Goal: Task Accomplishment & Management: Complete application form

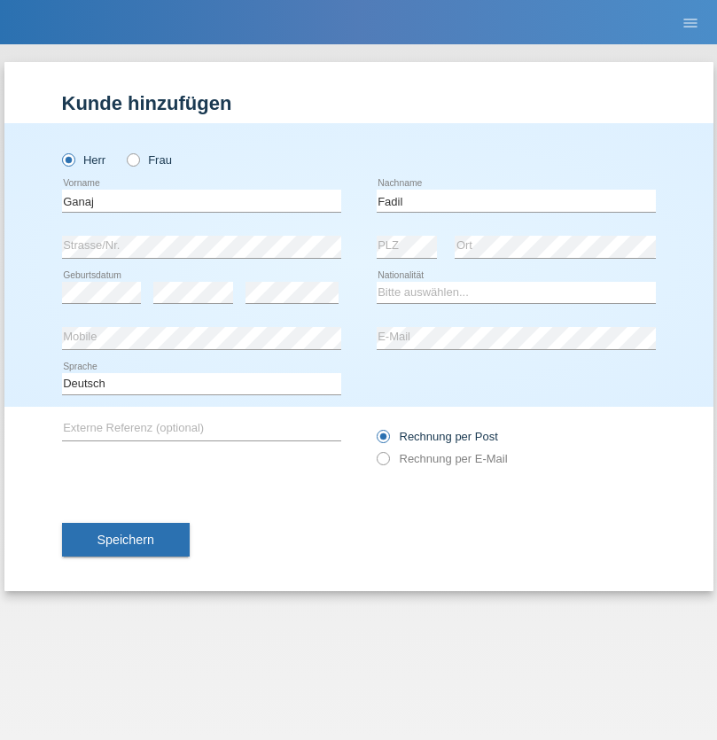
type input "Fadil"
select select "XK"
select select "C"
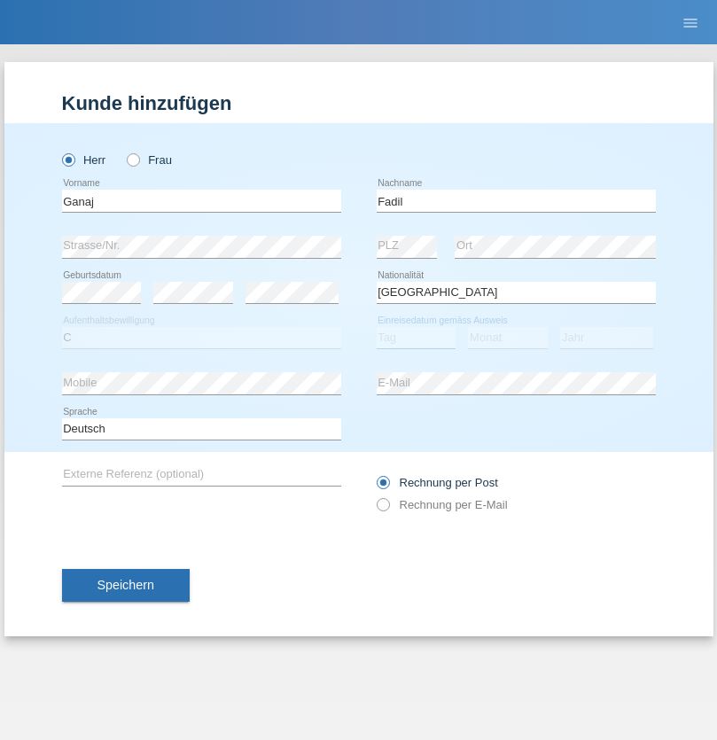
select select "10"
select select "08"
select select "2021"
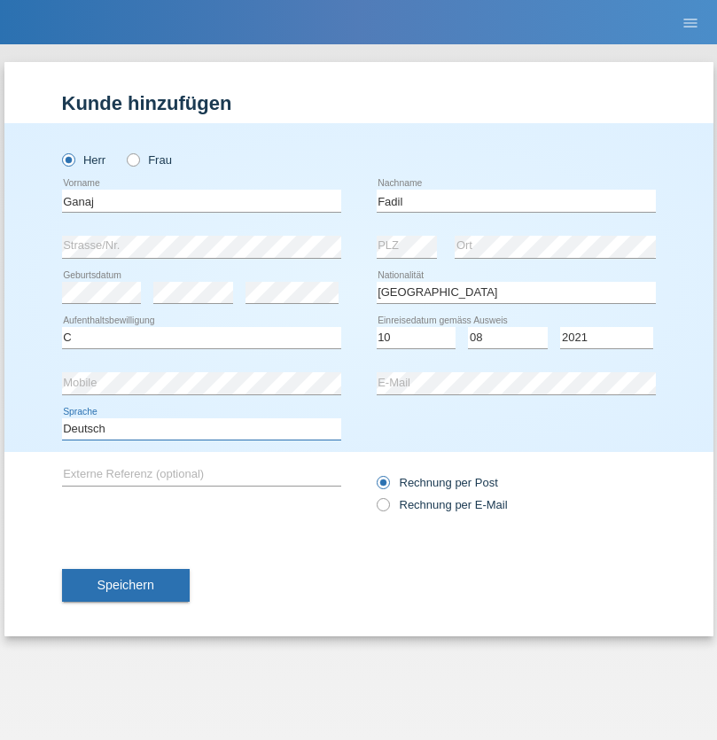
select select "en"
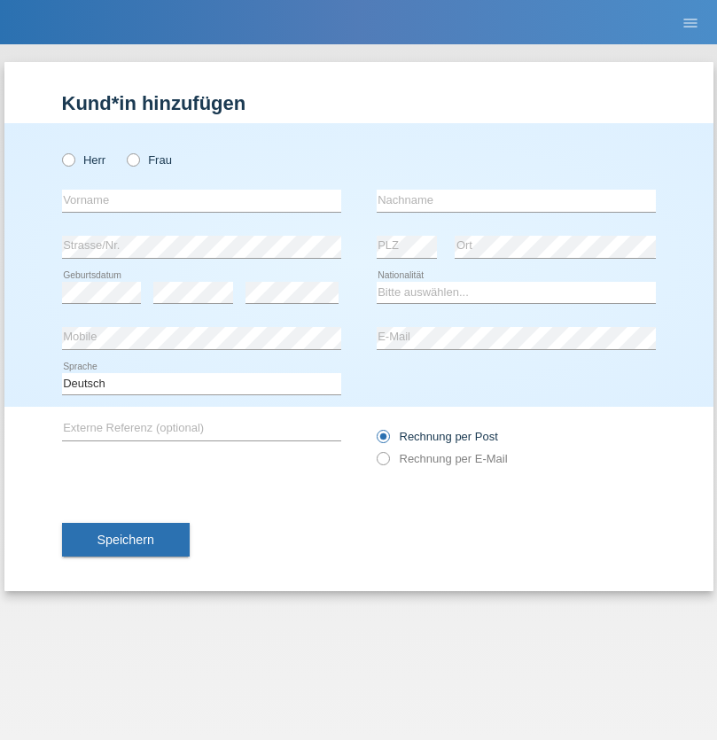
radio input "true"
click at [201, 200] on input "text" at bounding box center [201, 201] width 279 height 22
type input "Ibrahim"
click at [516, 200] on input "text" at bounding box center [515, 201] width 279 height 22
type input "Muja"
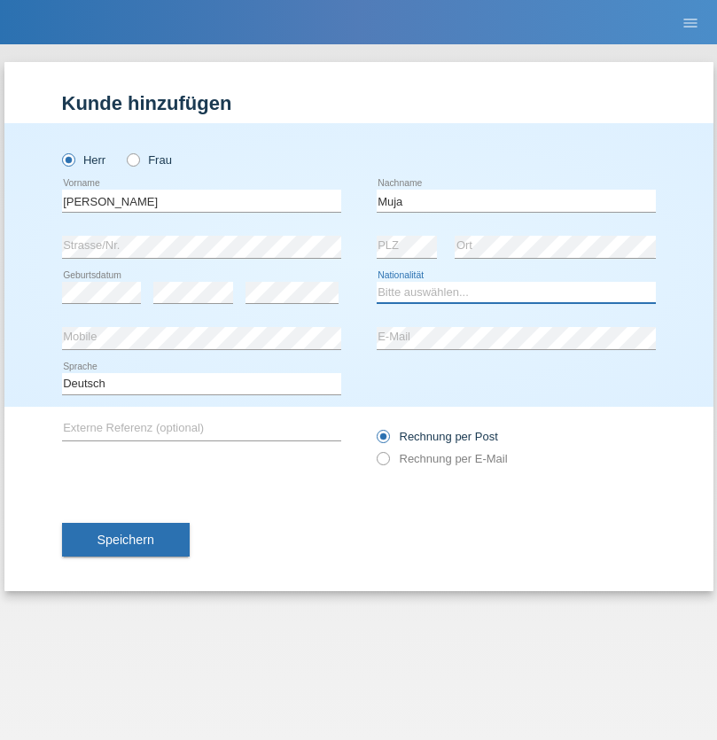
select select "XK"
select select "C"
select select "03"
select select "07"
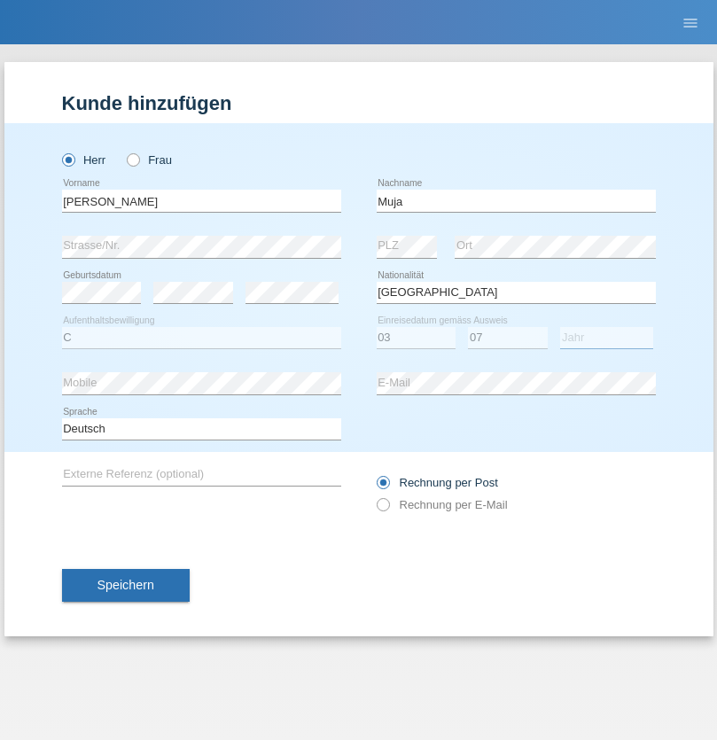
select select "2021"
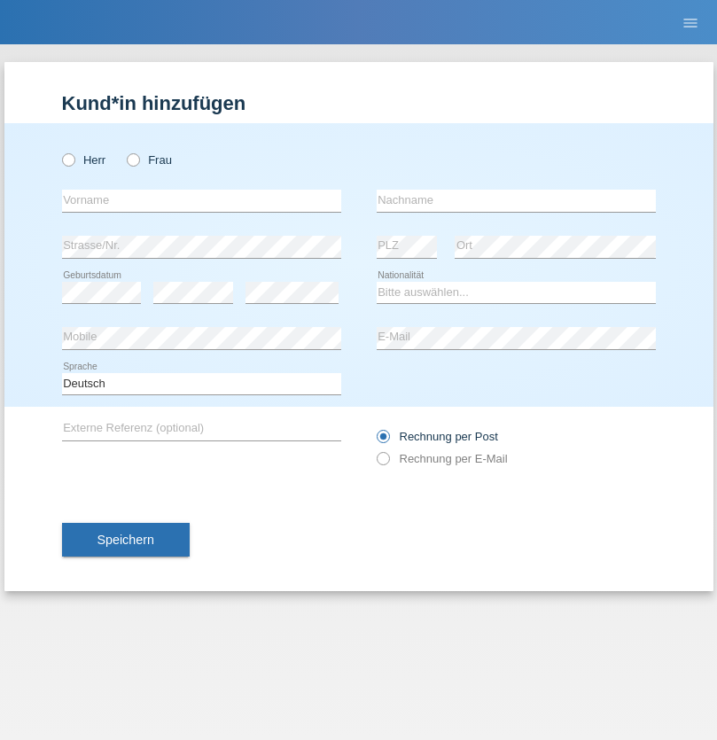
radio input "true"
click at [201, 200] on input "text" at bounding box center [201, 201] width 279 height 22
type input "Thomas"
click at [516, 200] on input "text" at bounding box center [515, 201] width 279 height 22
type input "Berger"
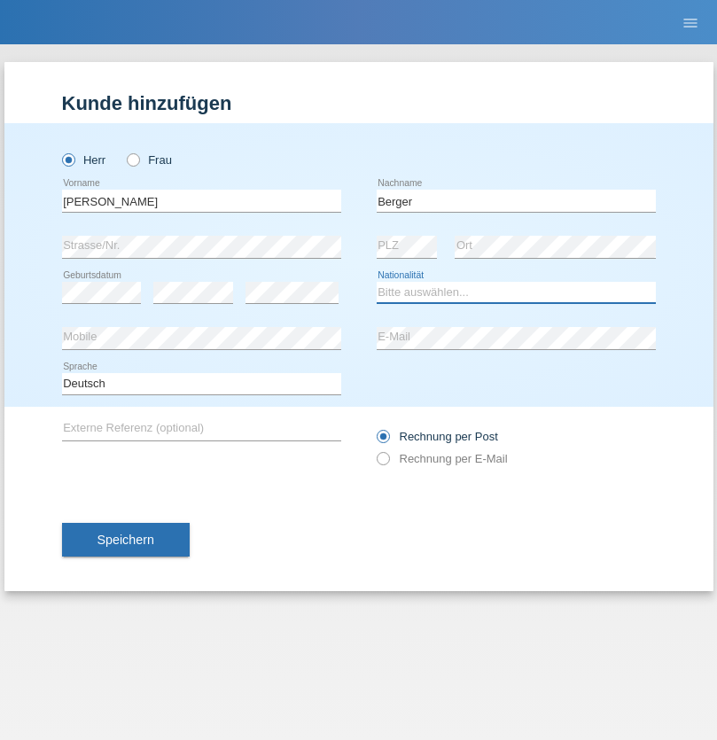
select select "CH"
radio input "true"
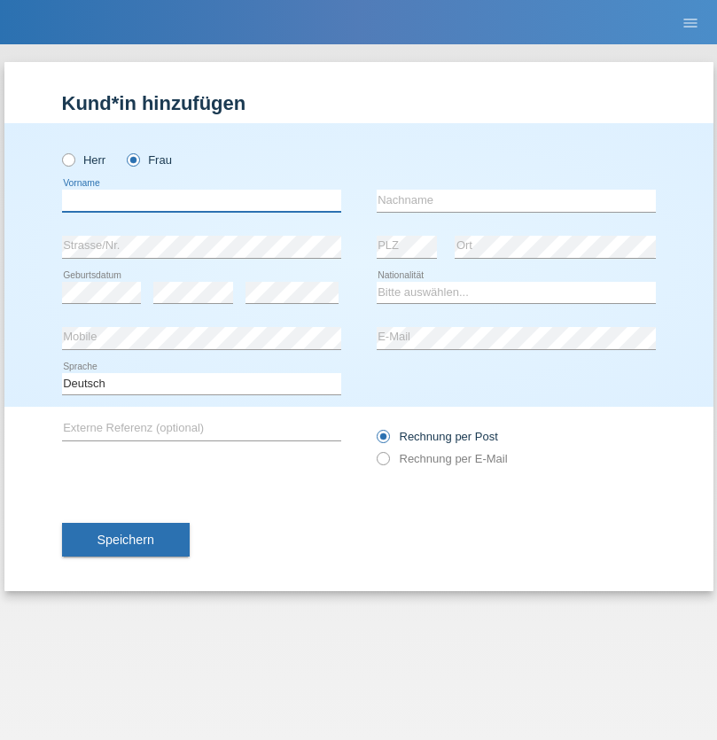
click at [201, 200] on input "text" at bounding box center [201, 201] width 279 height 22
type input "Teixeira da Silva Moço"
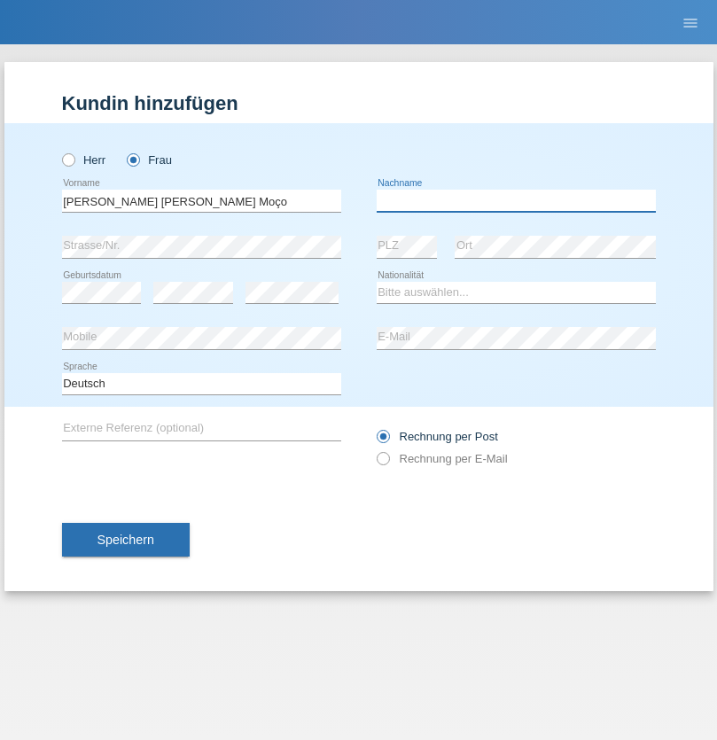
click at [516, 200] on input "text" at bounding box center [515, 201] width 279 height 22
type input "Paula"
select select "PT"
select select "C"
select select "28"
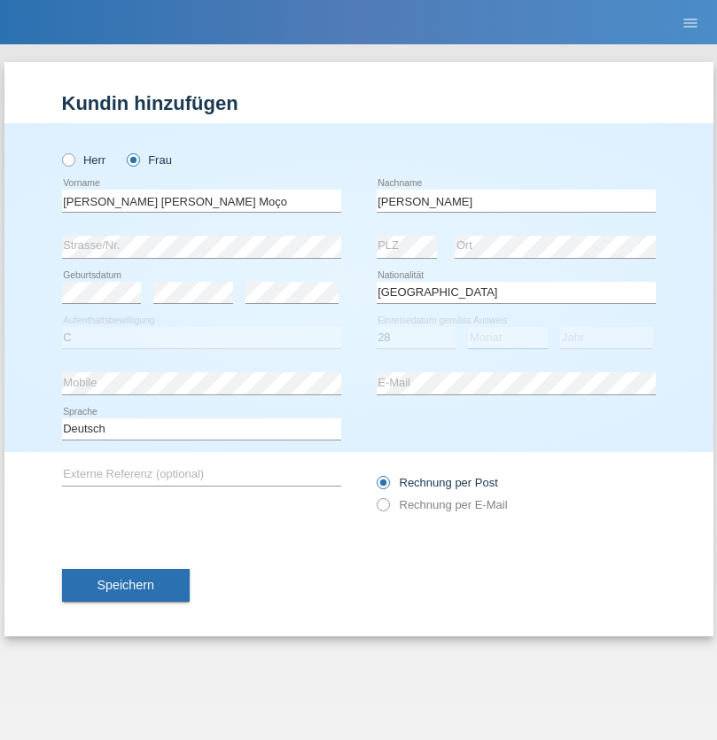
select select "03"
select select "2005"
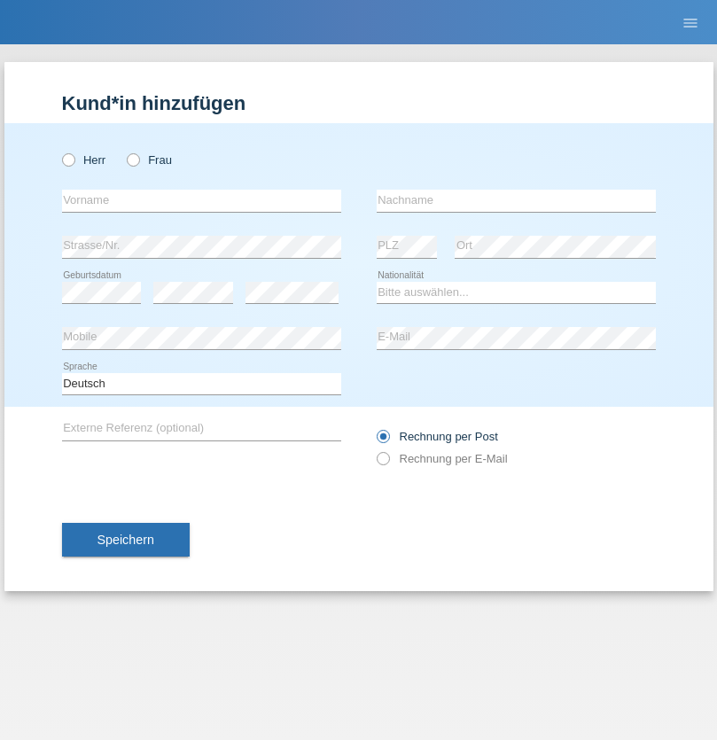
radio input "true"
click at [201, 200] on input "text" at bounding box center [201, 201] width 279 height 22
type input "MihAi"
click at [516, 200] on input "text" at bounding box center [515, 201] width 279 height 22
type input "Moldovan"
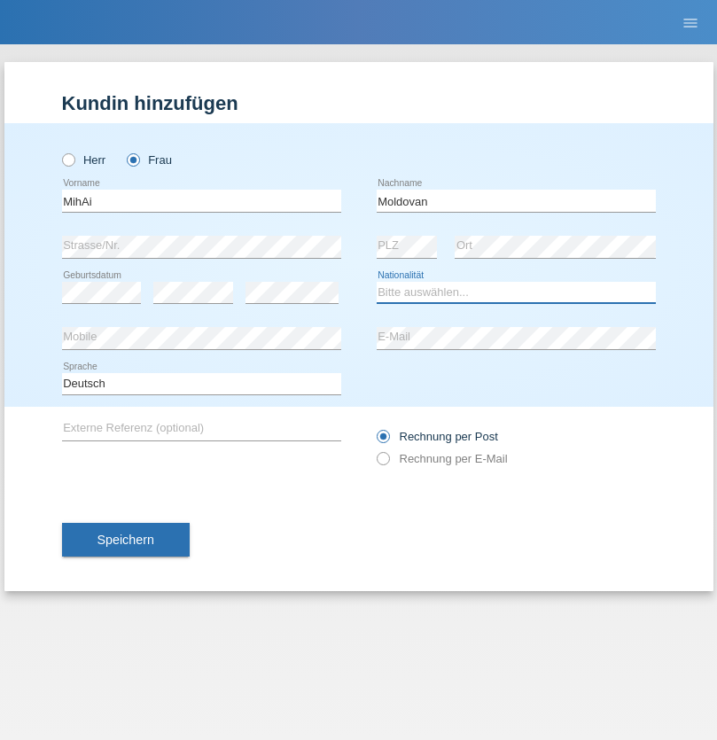
select select "CH"
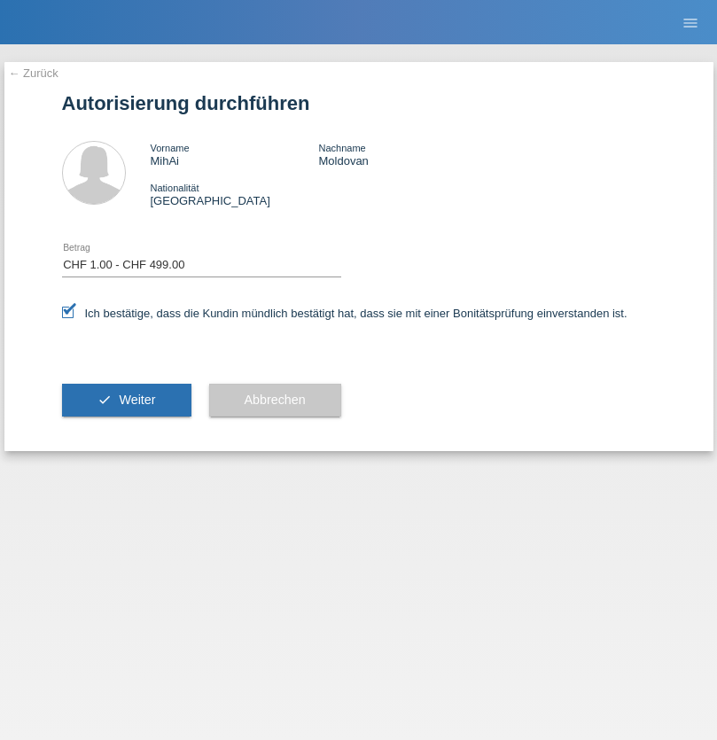
select select "1"
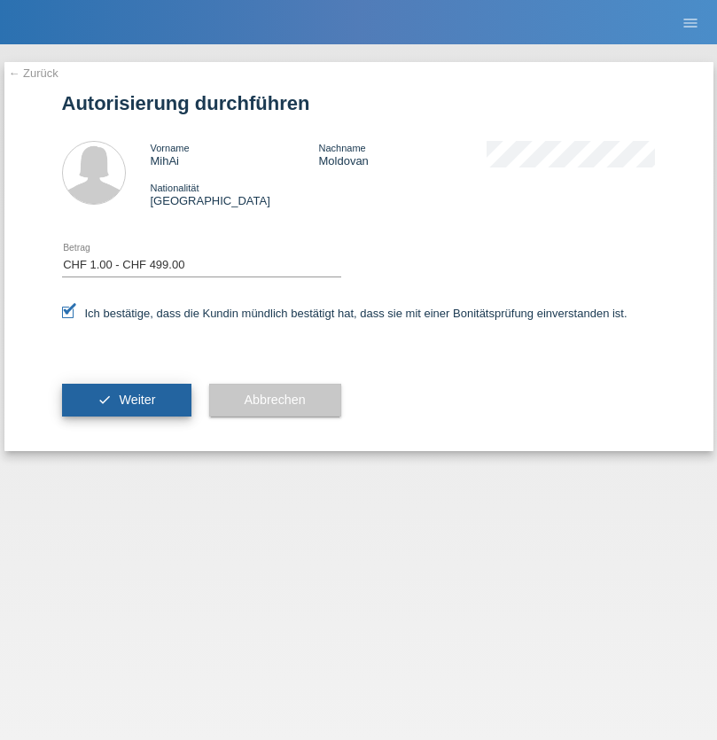
click at [126, 400] on span "Weiter" at bounding box center [137, 399] width 36 height 14
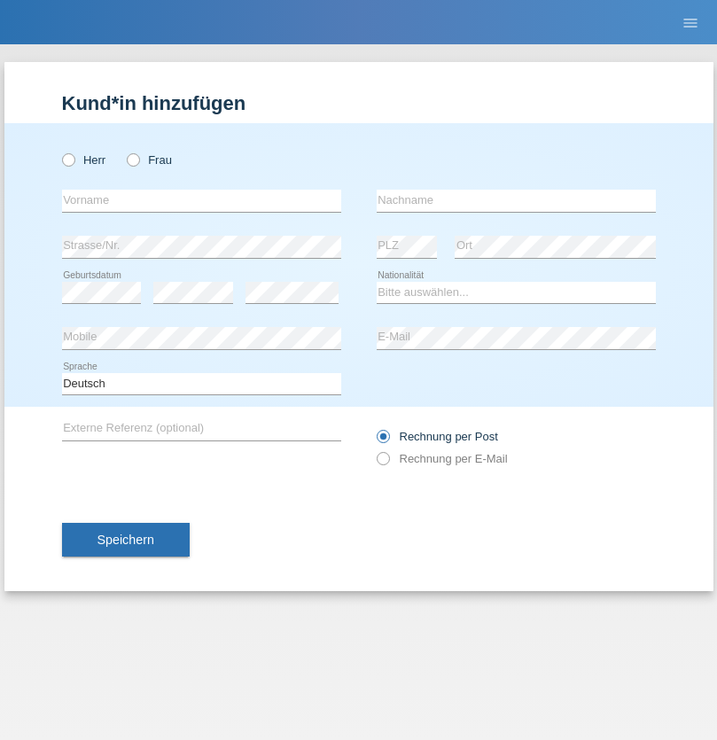
radio input "true"
click at [201, 200] on input "text" at bounding box center [201, 201] width 279 height 22
type input "Allan"
click at [516, 200] on input "text" at bounding box center [515, 201] width 279 height 22
type input "Theurillat"
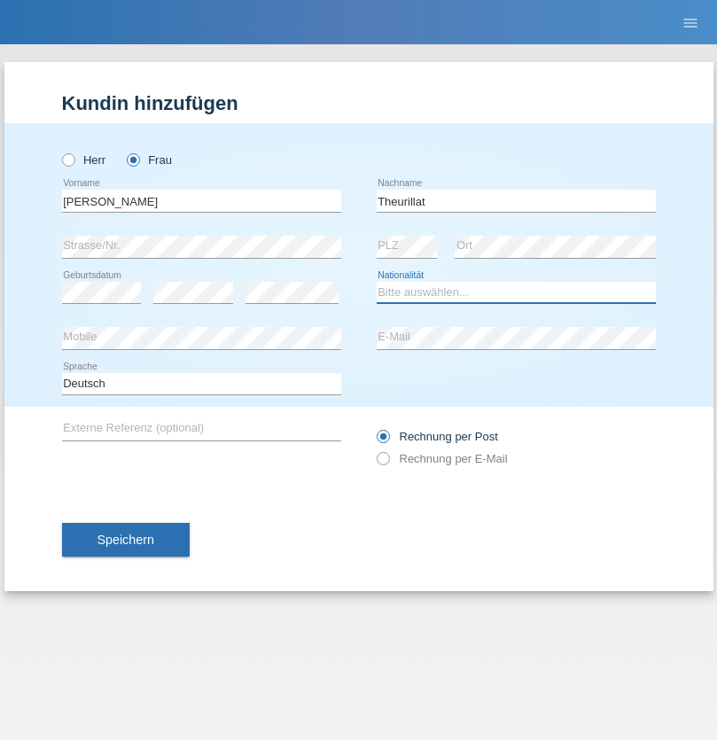
select select "CH"
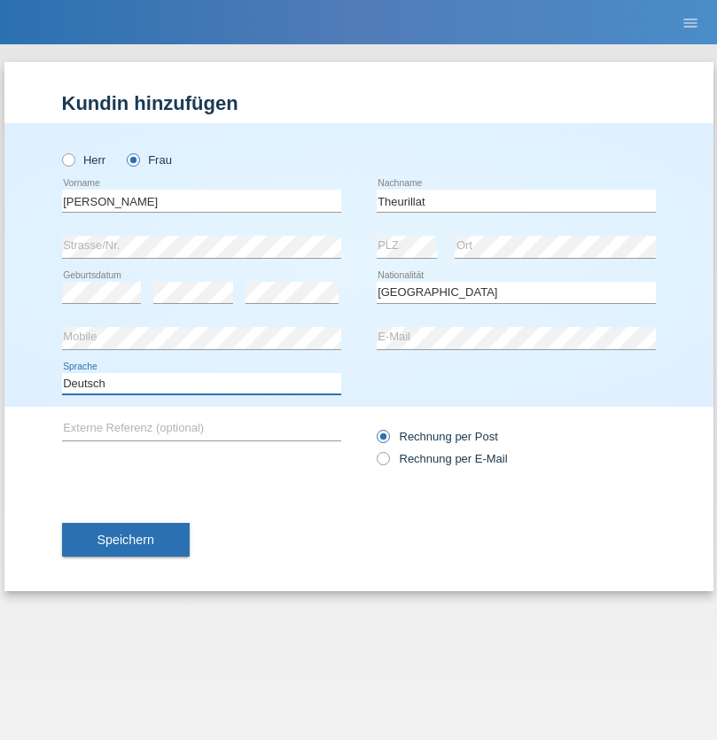
select select "en"
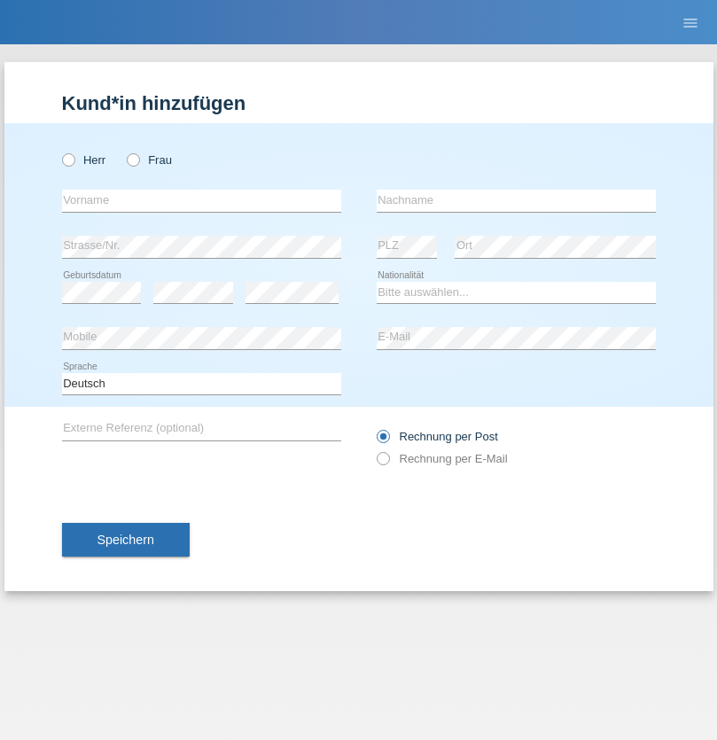
radio input "true"
click at [201, 200] on input "text" at bounding box center [201, 201] width 279 height 22
type input "Teklay"
click at [516, 200] on input "text" at bounding box center [515, 201] width 279 height 22
type input "Fiori"
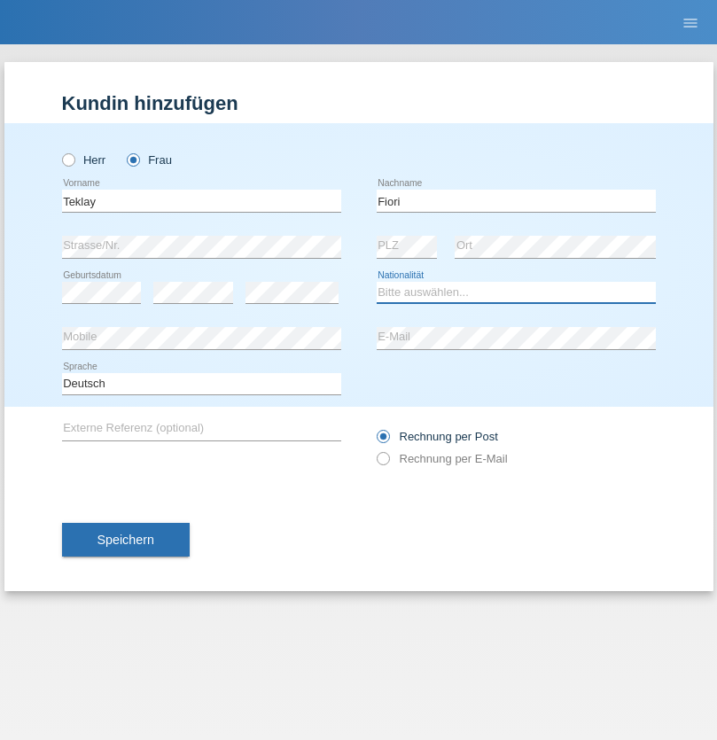
select select "ER"
select select "C"
select select "10"
select select "08"
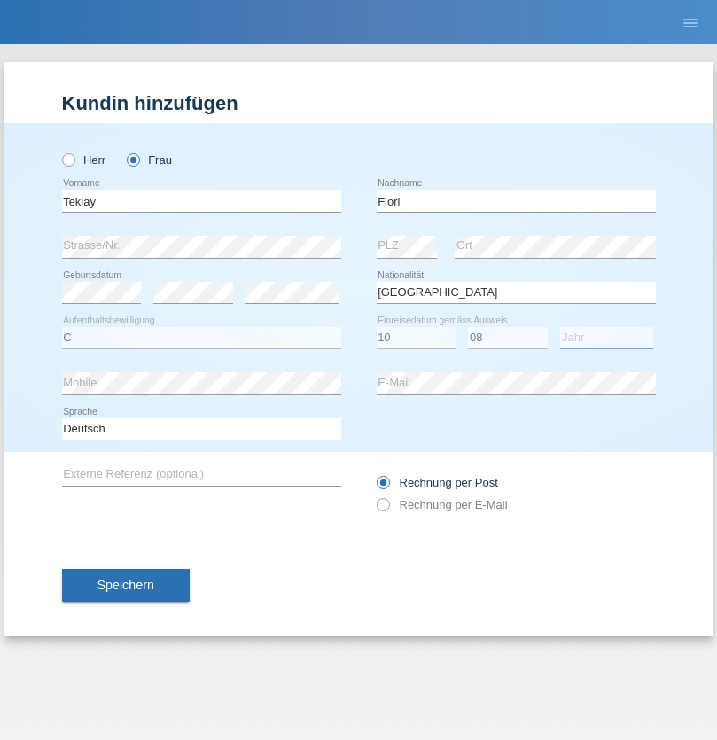
select select "2021"
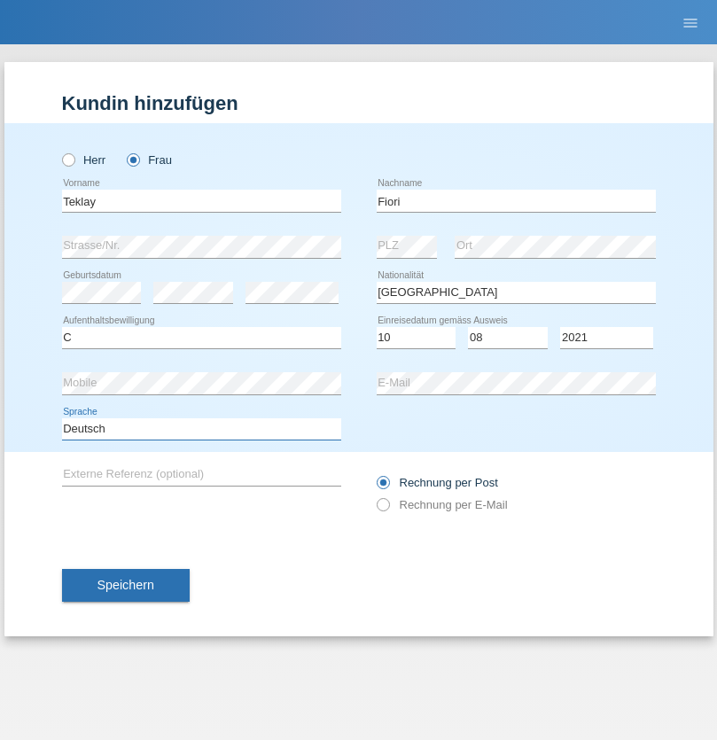
select select "en"
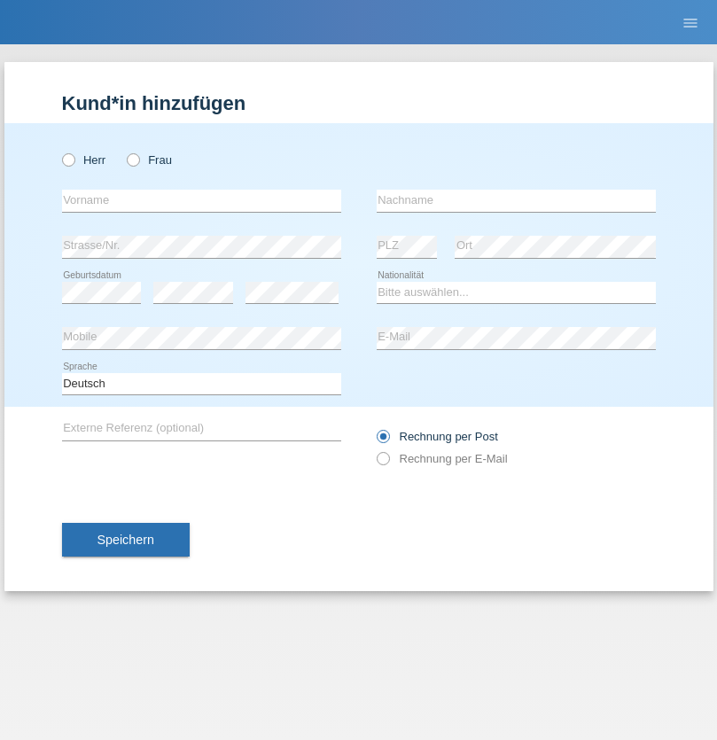
radio input "true"
click at [201, 200] on input "text" at bounding box center [201, 201] width 279 height 22
type input "Sadia"
click at [516, 200] on input "text" at bounding box center [515, 201] width 279 height 22
type input "Nejmaoui"
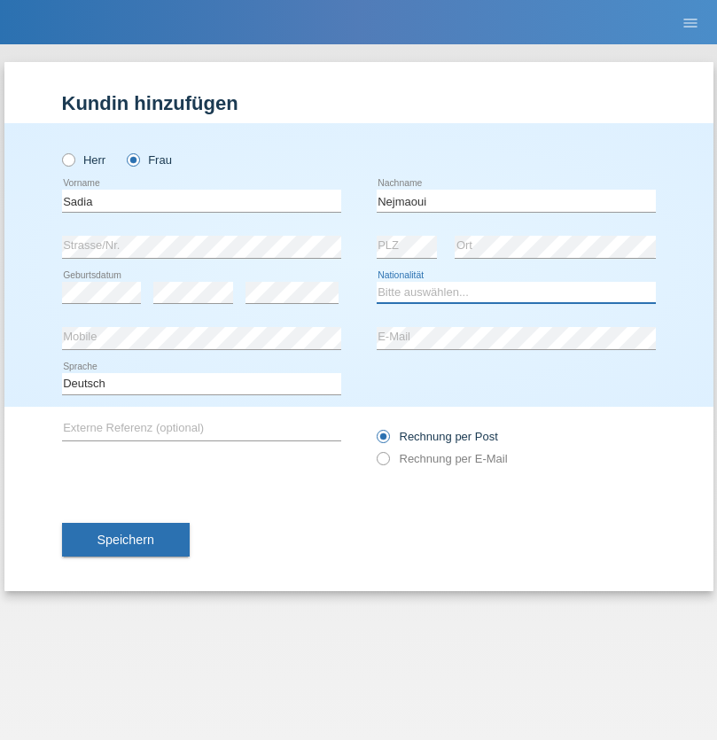
select select "MA"
select select "C"
select select "01"
select select "06"
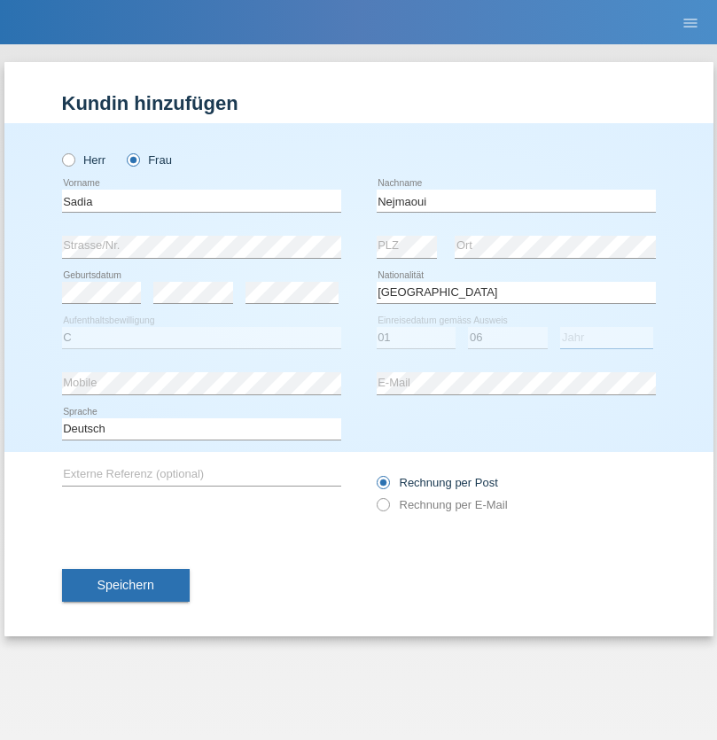
select select "1964"
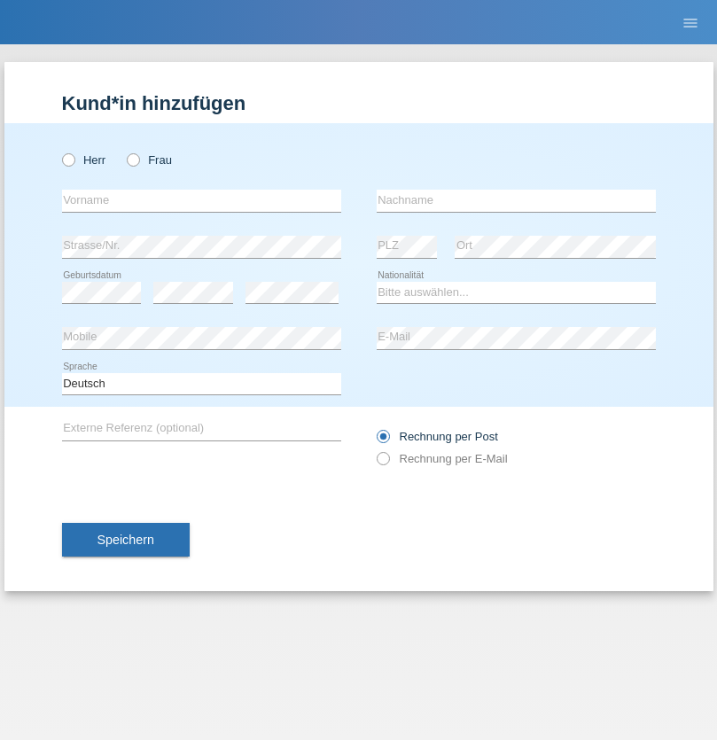
radio input "true"
click at [201, 200] on input "text" at bounding box center [201, 201] width 279 height 22
type input "Carlos"
click at [516, 200] on input "text" at bounding box center [515, 201] width 279 height 22
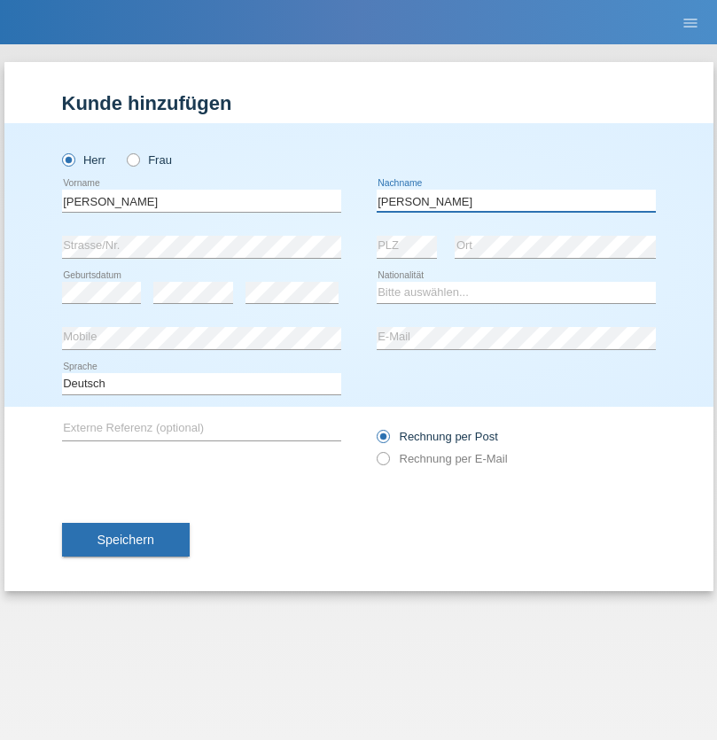
type input "Nobrega"
select select "CH"
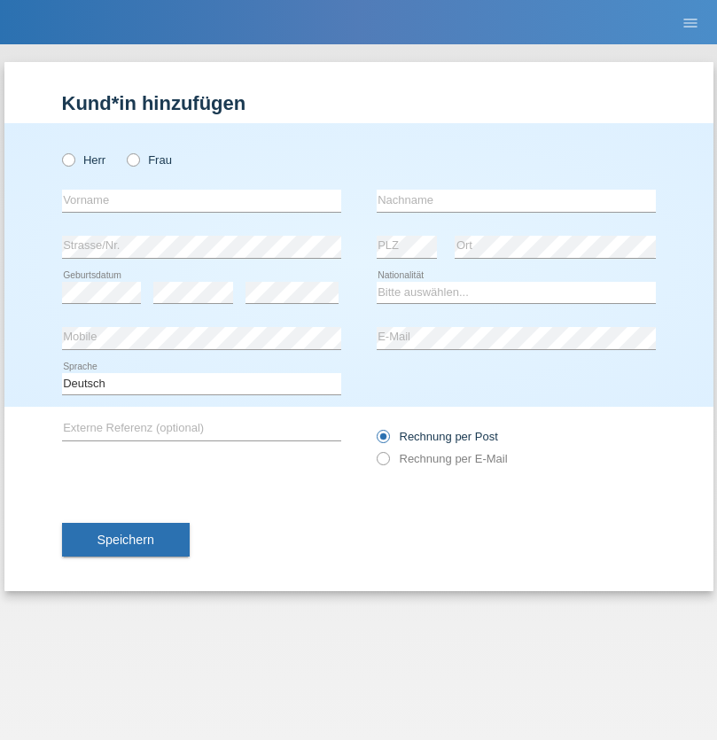
radio input "true"
click at [201, 200] on input "text" at bounding box center [201, 201] width 279 height 22
type input "Thivagaran"
click at [516, 200] on input "text" at bounding box center [515, 201] width 279 height 22
type input "Selvanayagam"
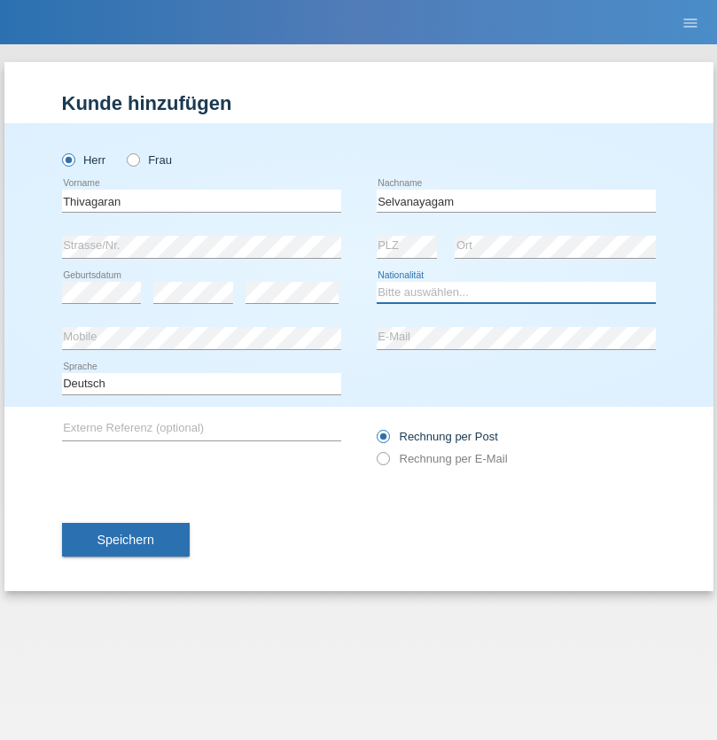
select select "LK"
select select "C"
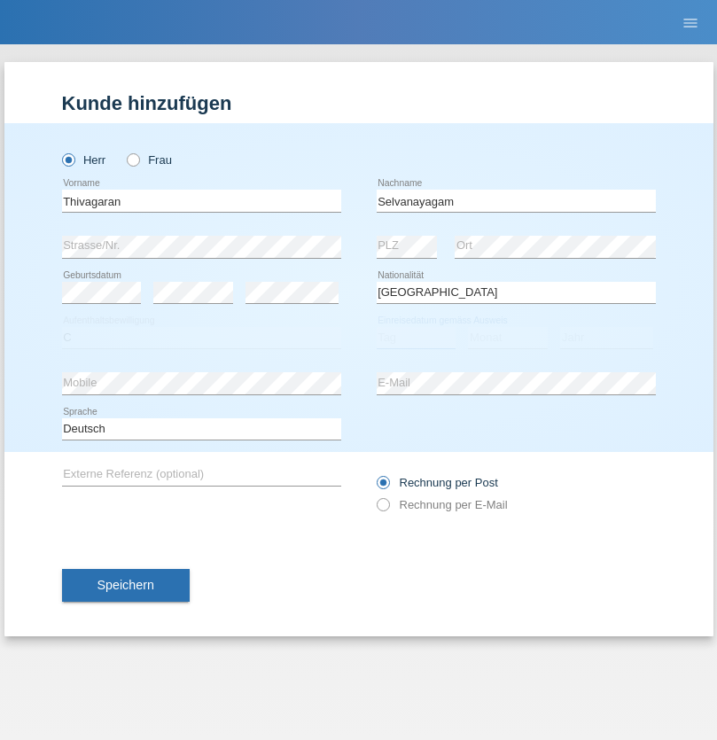
select select "23"
select select "03"
select select "2021"
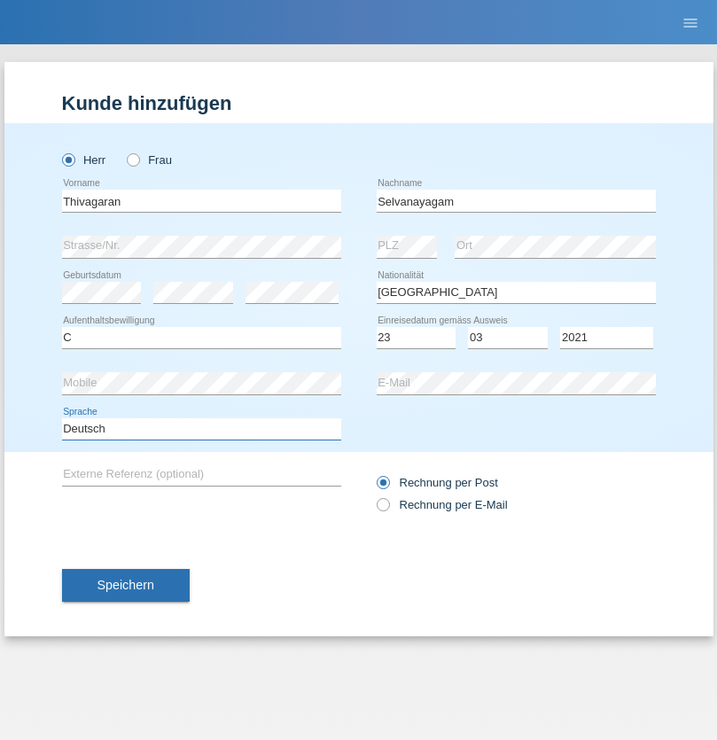
select select "en"
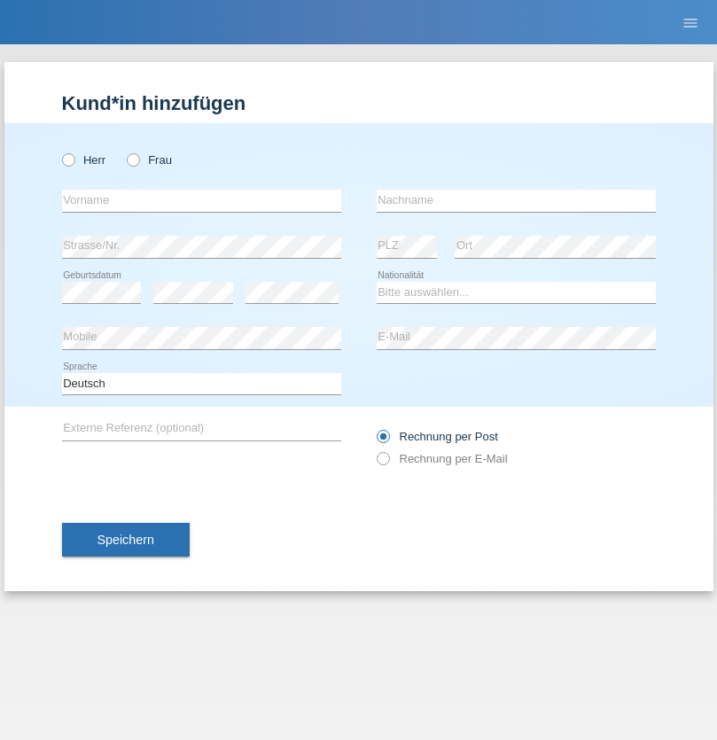
radio input "true"
click at [201, 200] on input "text" at bounding box center [201, 201] width 279 height 22
type input "Monika"
click at [516, 200] on input "text" at bounding box center [515, 201] width 279 height 22
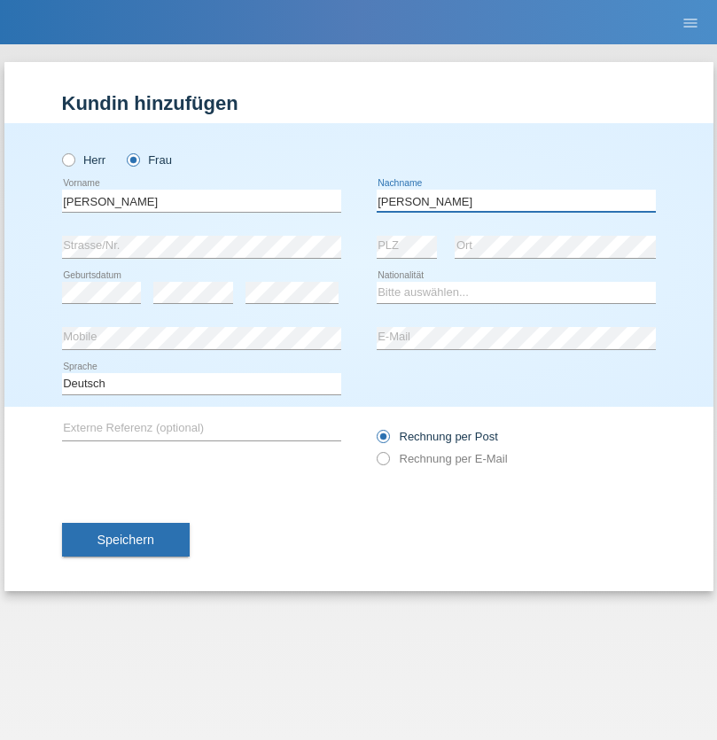
type input "Keller"
select select "CH"
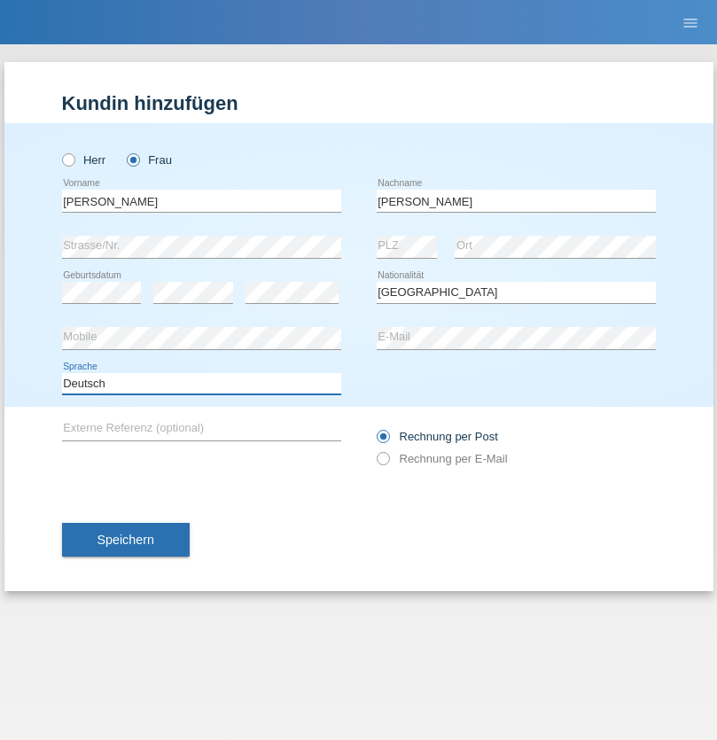
select select "en"
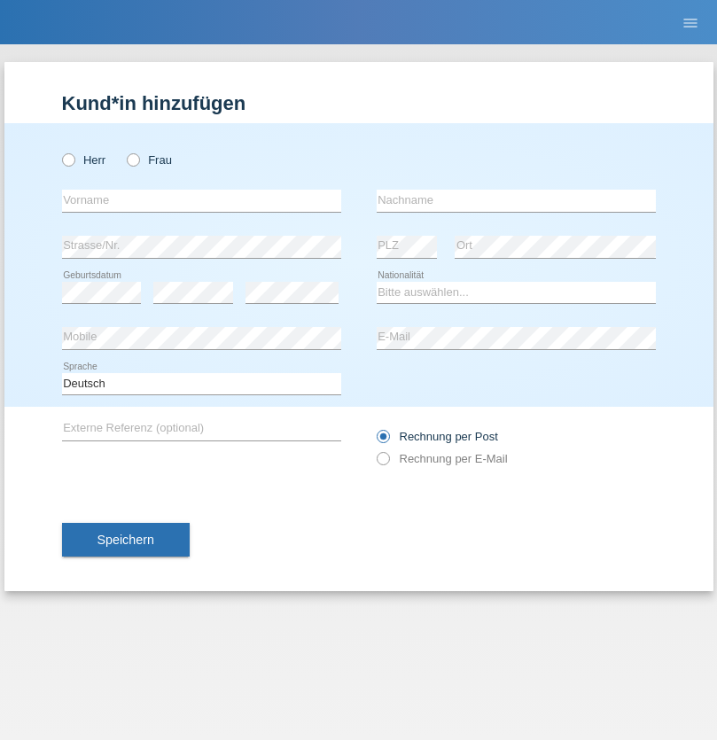
radio input "true"
click at [201, 200] on input "text" at bounding box center [201, 201] width 279 height 22
type input "Tymur"
click at [516, 200] on input "text" at bounding box center [515, 201] width 279 height 22
type input "[PERSON_NAME]"
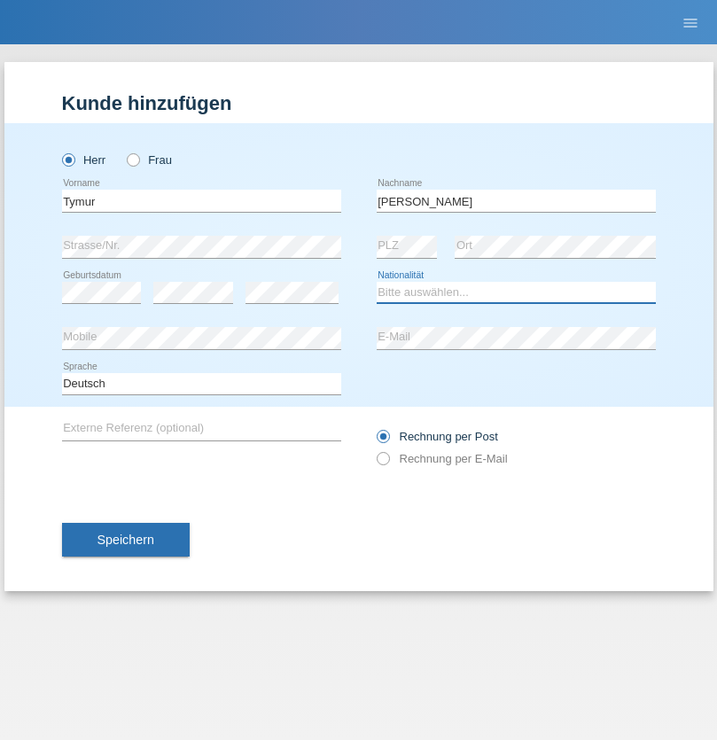
select select "UA"
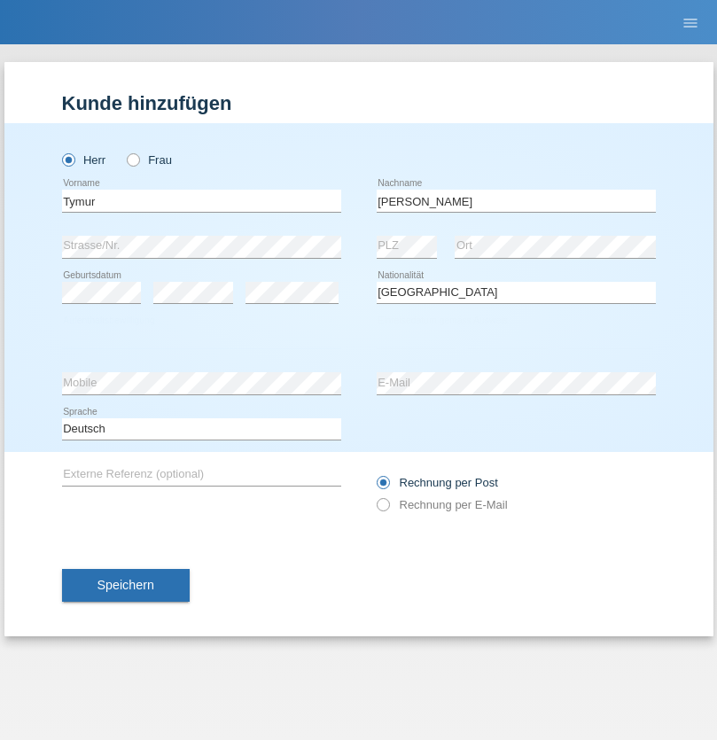
select select "C"
select select "20"
select select "08"
select select "2021"
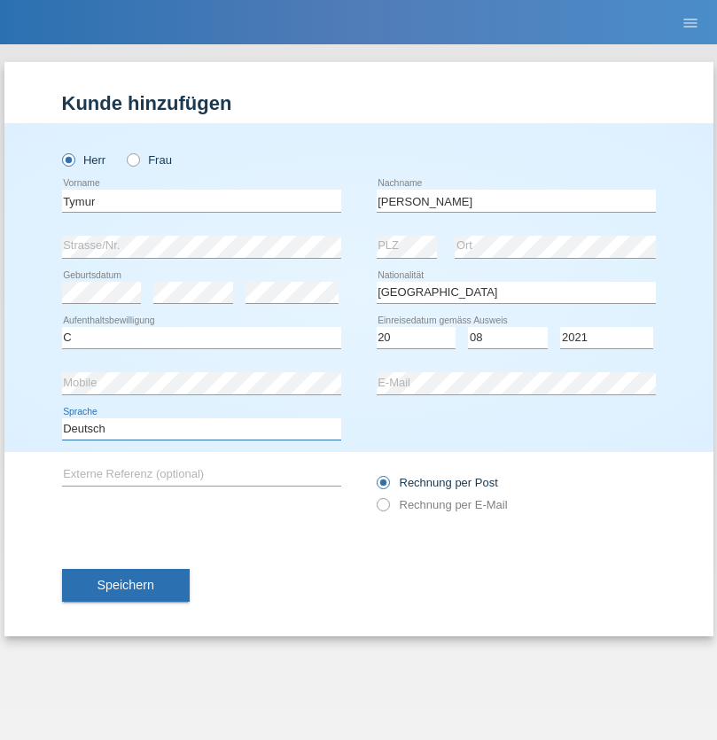
select select "en"
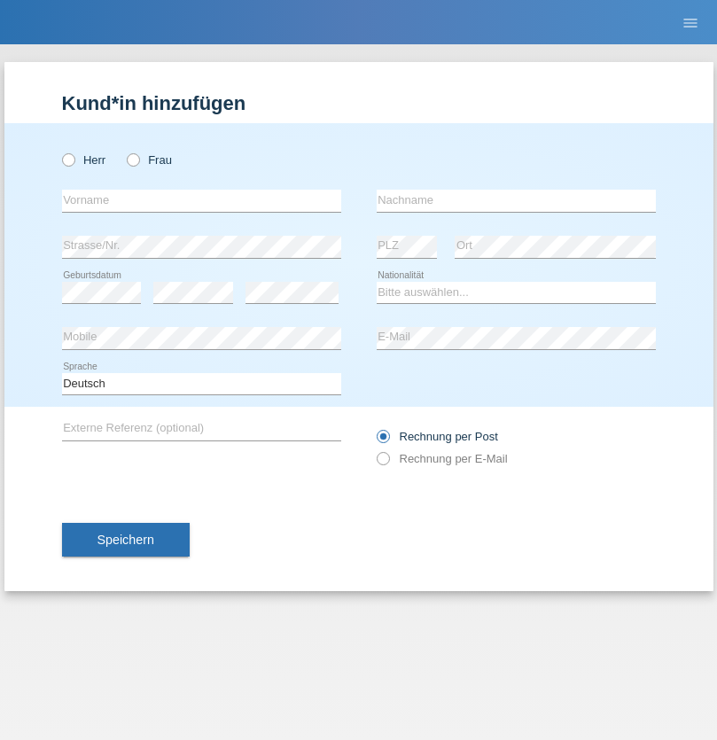
radio input "true"
click at [201, 200] on input "text" at bounding box center [201, 201] width 279 height 22
type input "Tymur"
click at [516, 200] on input "text" at bounding box center [515, 201] width 279 height 22
type input "Hunderchuj"
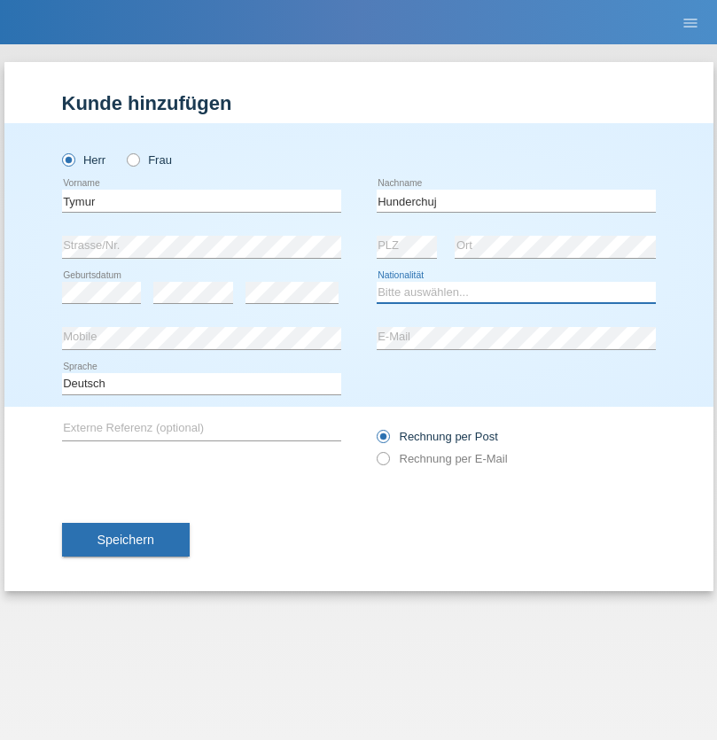
select select "UA"
select select "C"
select select "20"
select select "08"
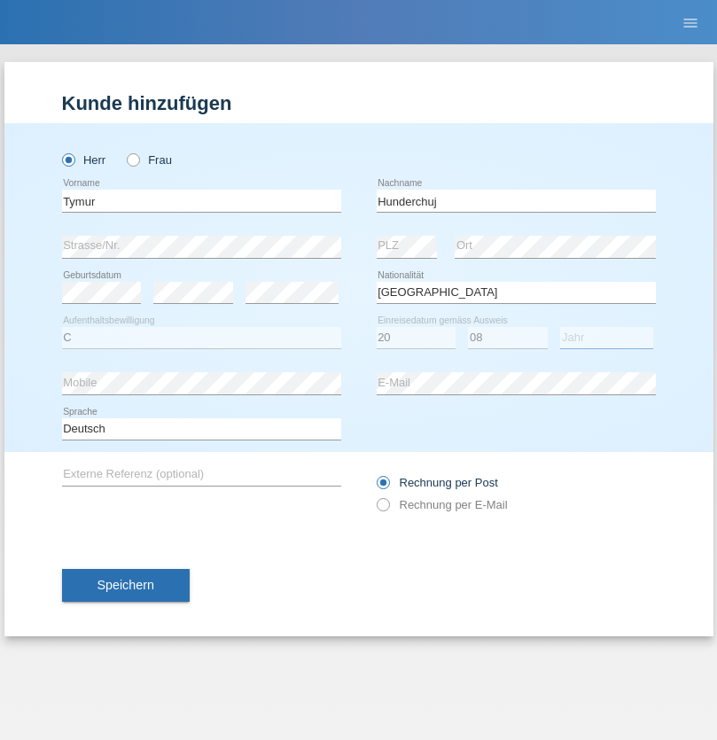
select select "2021"
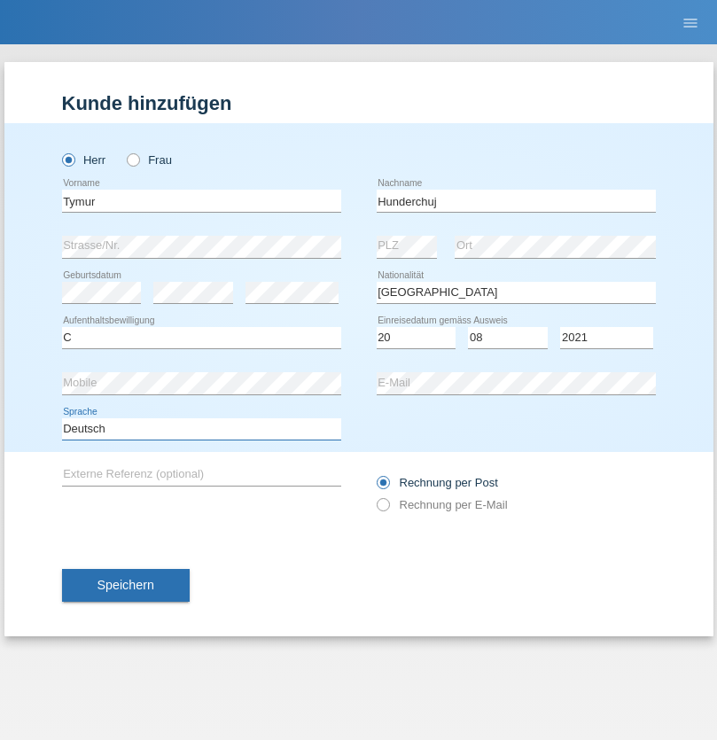
select select "en"
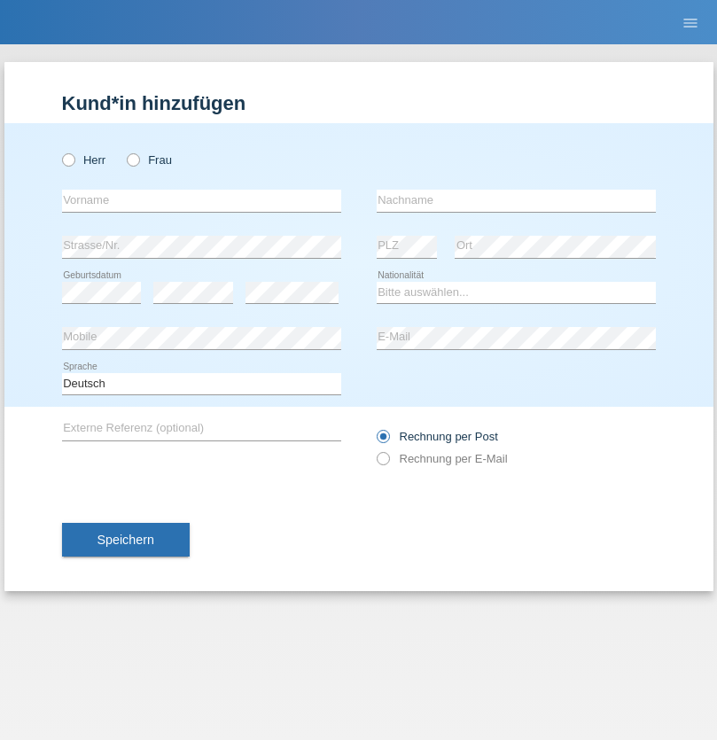
radio input "true"
click at [201, 200] on input "text" at bounding box center [201, 201] width 279 height 22
type input "[PERSON_NAME]"
click at [516, 200] on input "text" at bounding box center [515, 201] width 279 height 22
type input "Tropp"
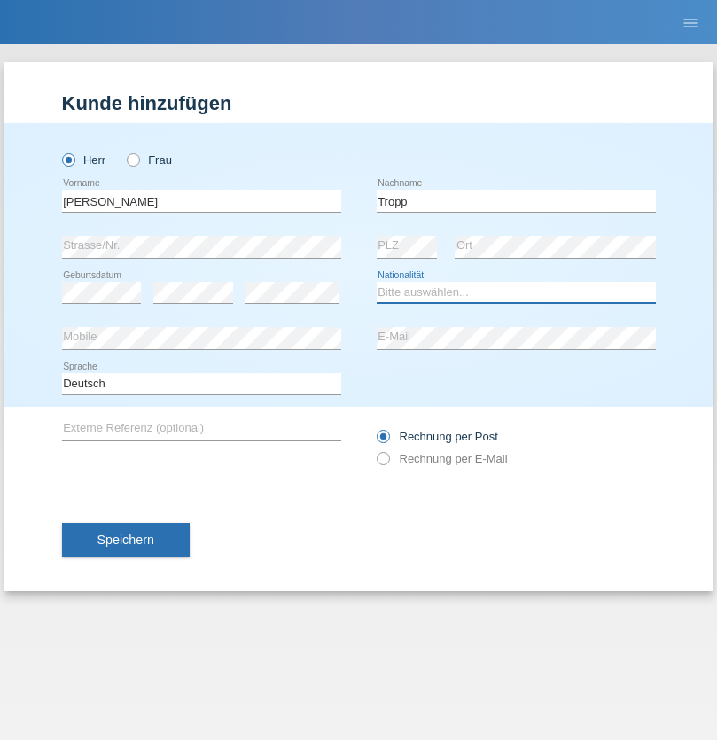
select select "SK"
select select "C"
select select "10"
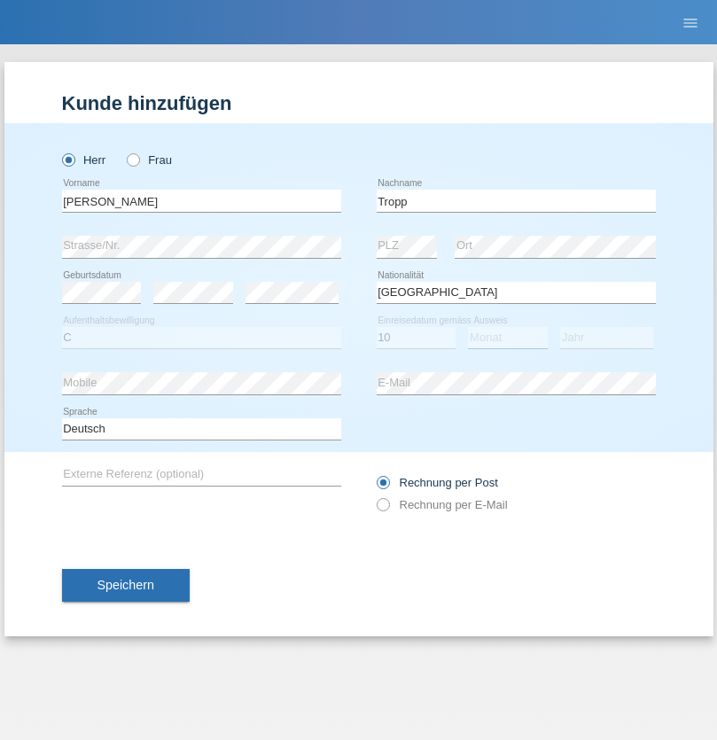
select select "08"
select select "2021"
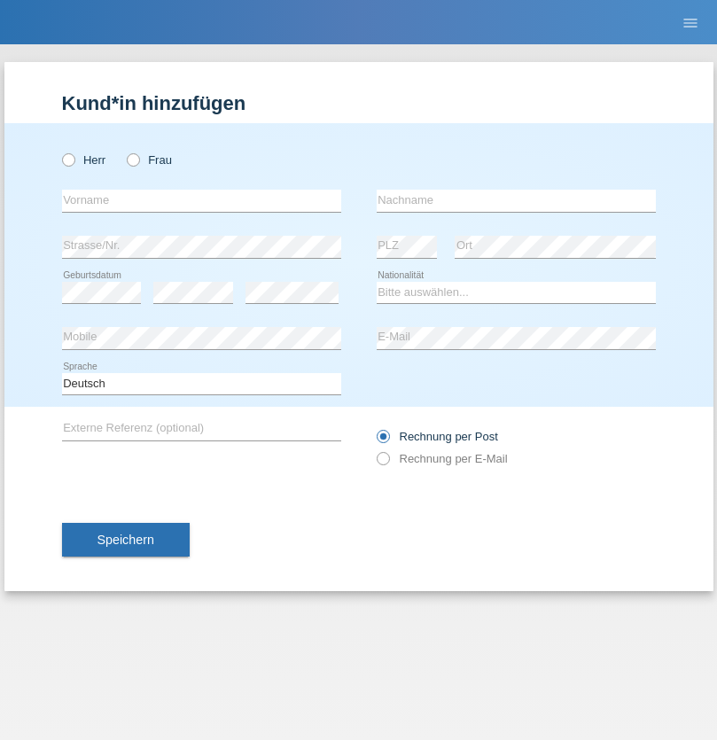
radio input "true"
click at [201, 200] on input "text" at bounding box center [201, 201] width 279 height 22
type input "Dirk"
click at [516, 200] on input "text" at bounding box center [515, 201] width 279 height 22
type input "Ringle"
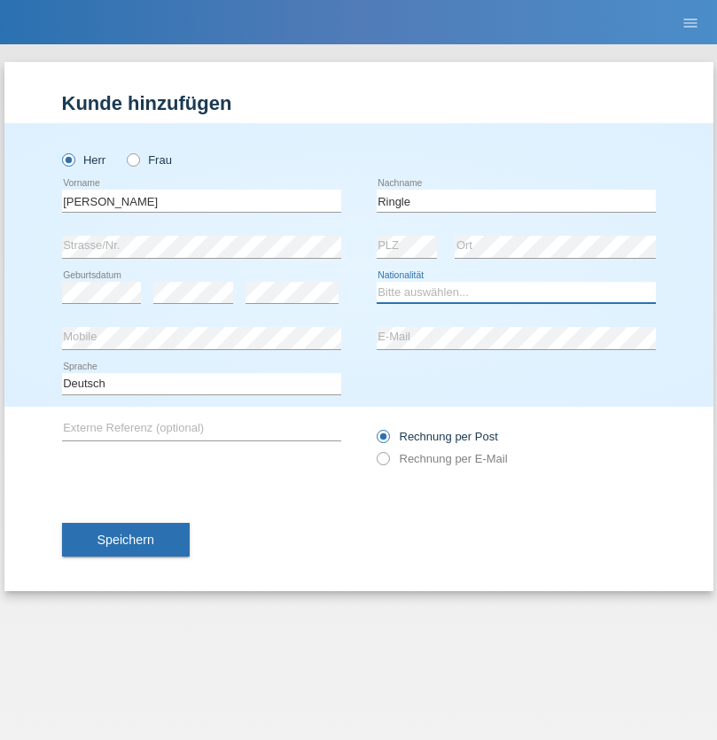
select select "DE"
select select "C"
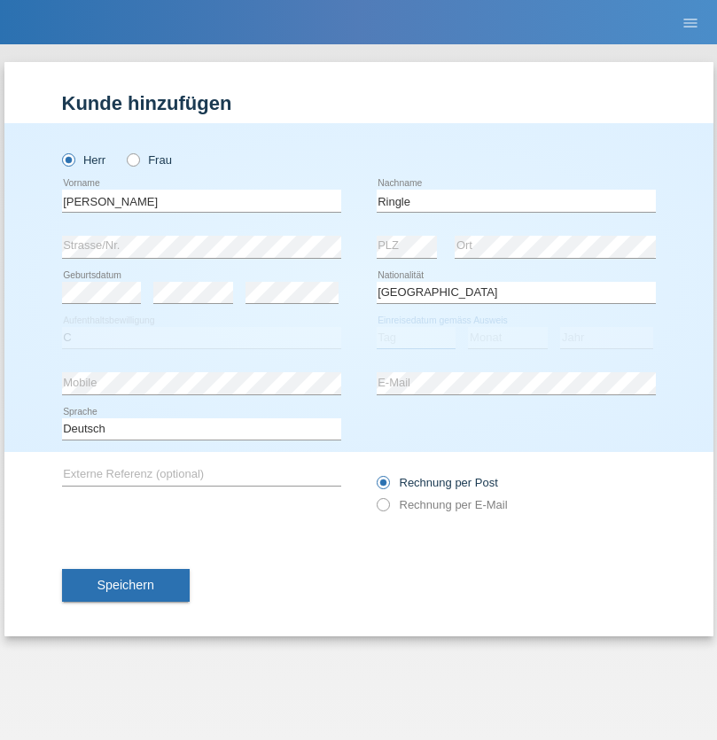
select select "06"
select select "01"
select select "2021"
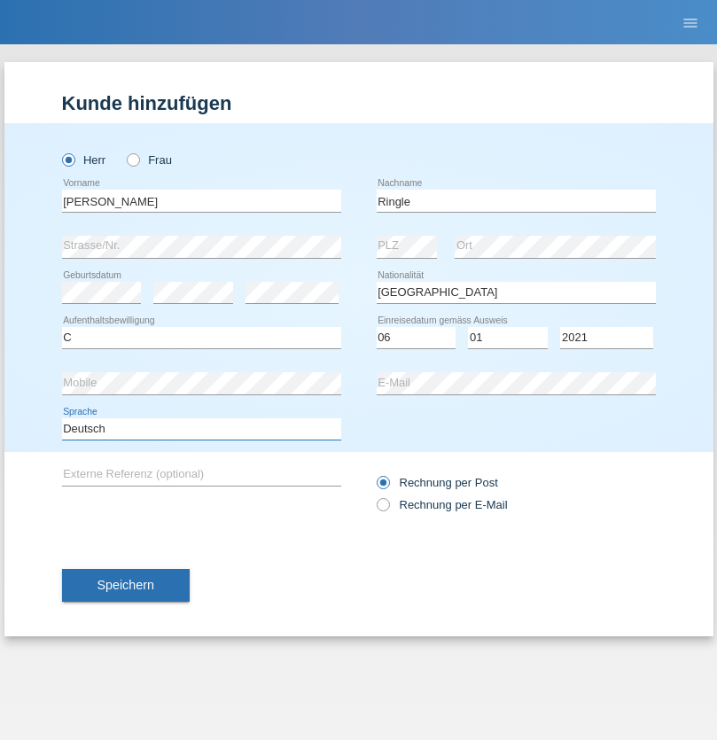
select select "en"
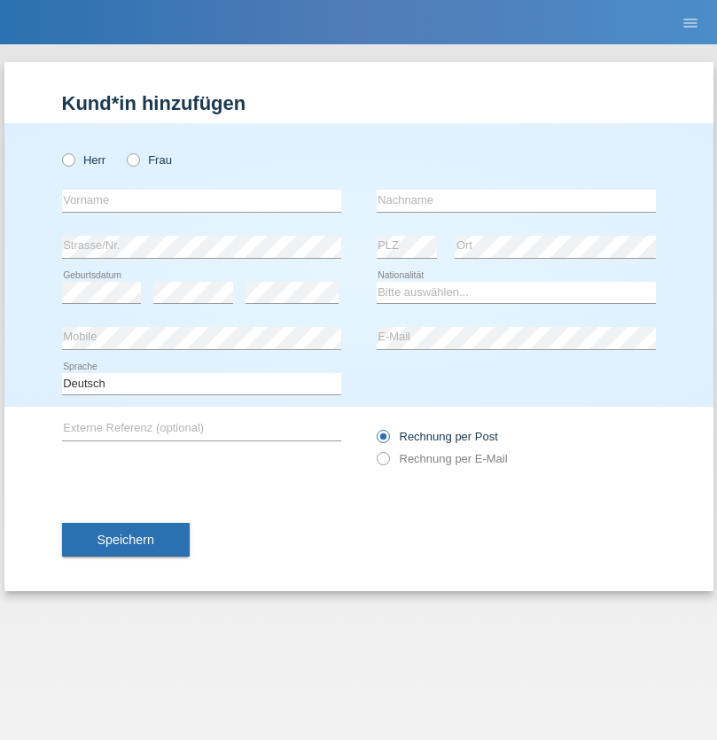
radio input "true"
click at [201, 200] on input "text" at bounding box center [201, 201] width 279 height 22
type input "Junior"
click at [516, 200] on input "text" at bounding box center [515, 201] width 279 height 22
type input "[PERSON_NAME]"
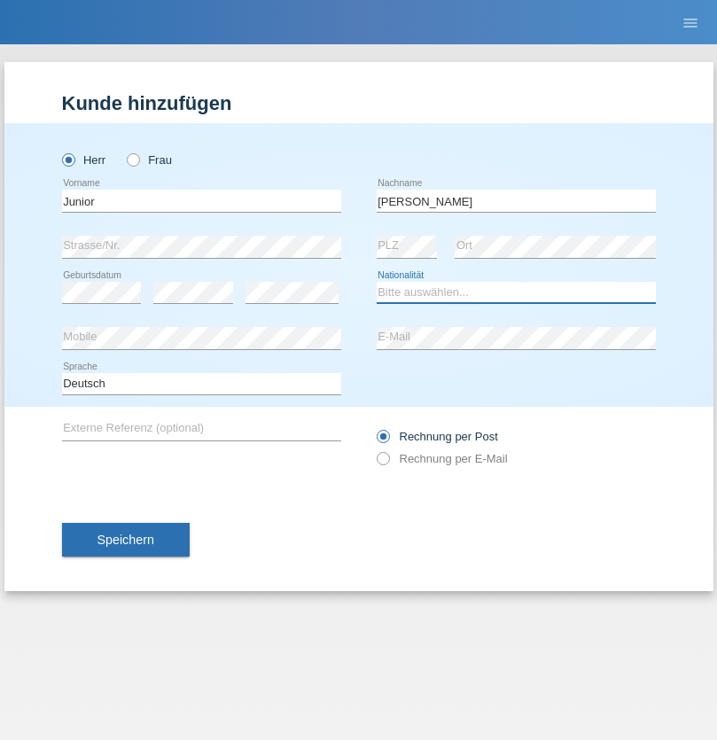
select select "CH"
radio input "true"
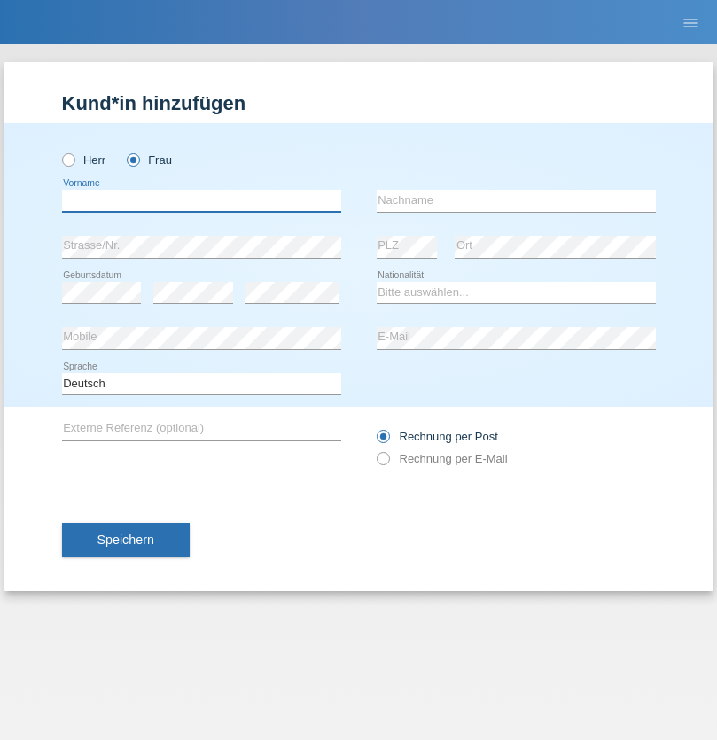
click at [201, 200] on input "text" at bounding box center [201, 201] width 279 height 22
type input "Maria Fernanda"
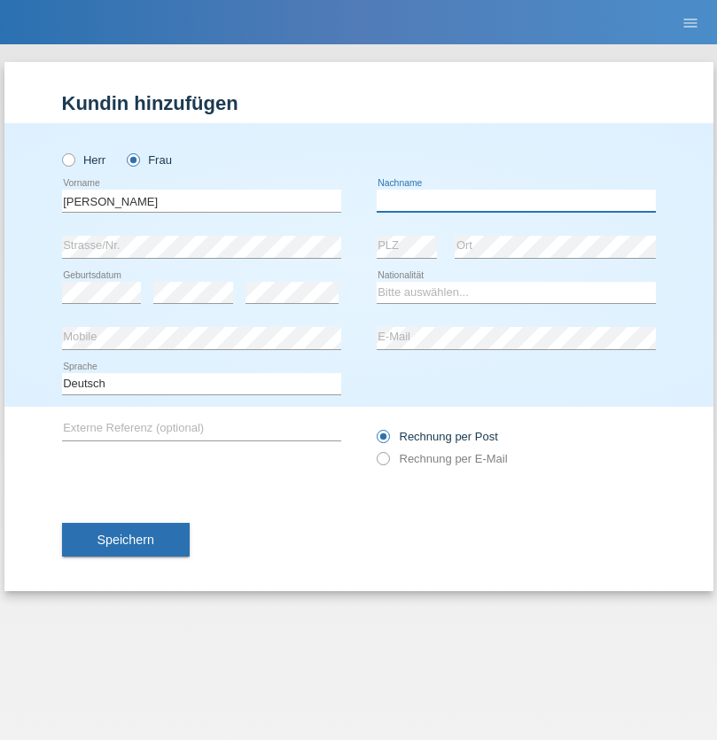
click at [516, 200] on input "text" at bounding box center [515, 201] width 279 height 22
type input "Knusel Campillo"
select select "CH"
radio input "true"
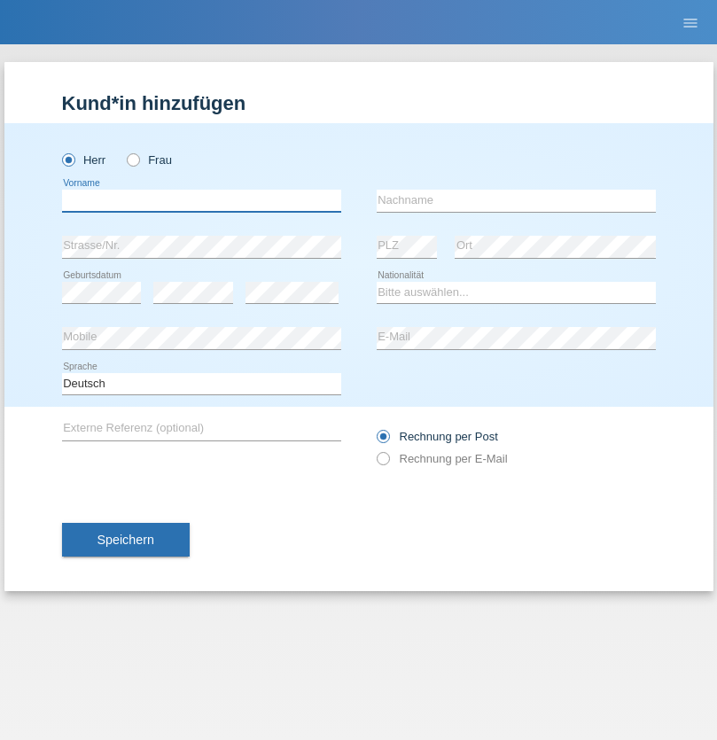
click at [201, 200] on input "text" at bounding box center [201, 201] width 279 height 22
type input "Beqiri"
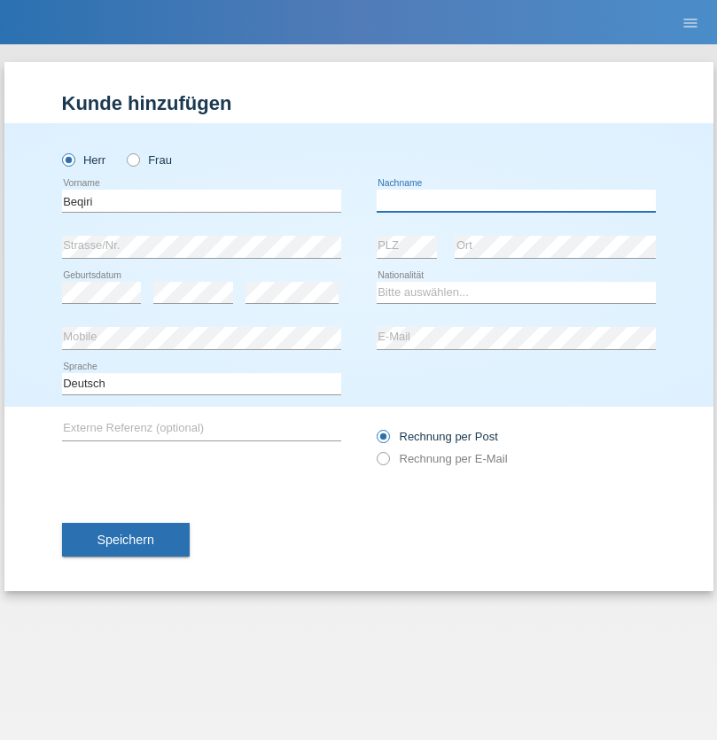
click at [516, 200] on input "text" at bounding box center [515, 201] width 279 height 22
type input "Shpresa"
select select "XK"
select select "C"
select select "08"
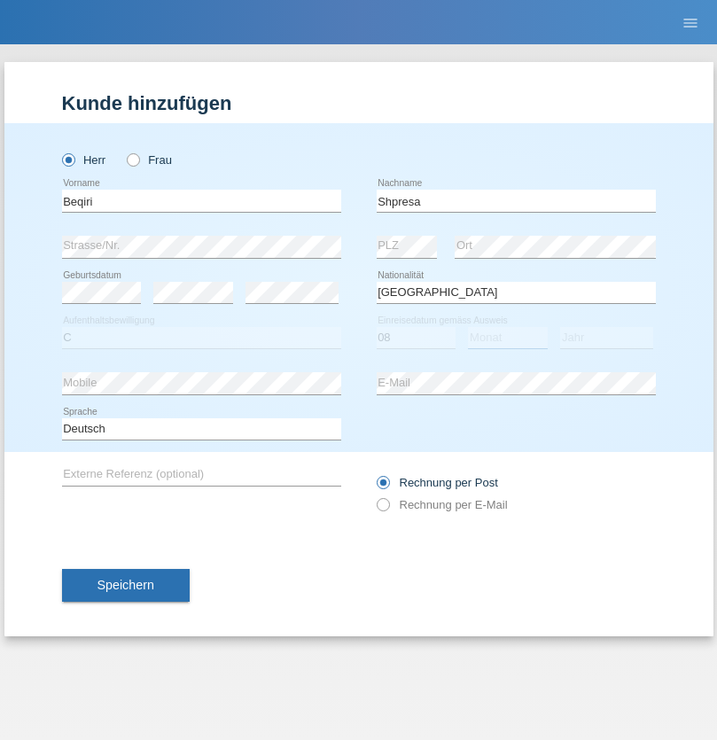
select select "02"
select select "1979"
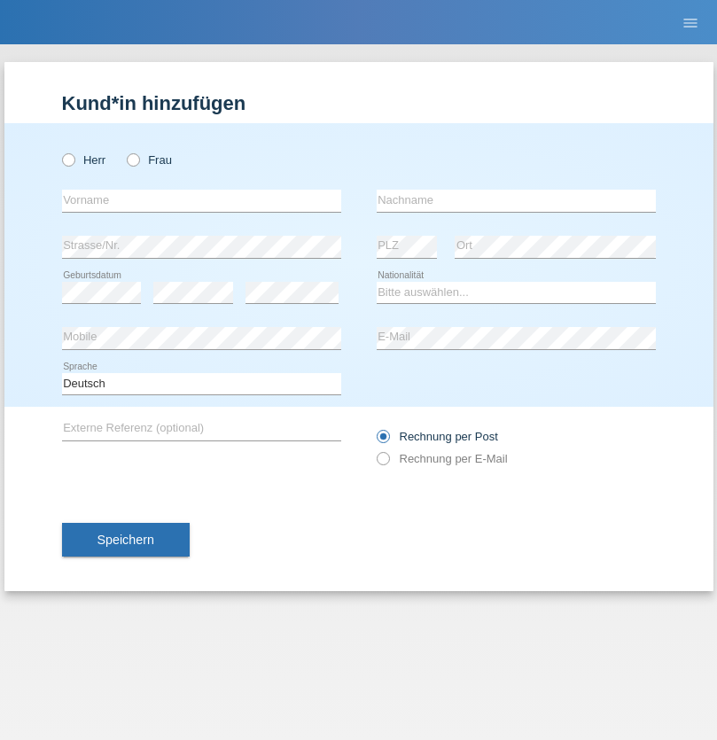
radio input "true"
click at [201, 200] on input "text" at bounding box center [201, 201] width 279 height 22
type input "[PERSON_NAME]"
click at [516, 200] on input "text" at bounding box center [515, 201] width 279 height 22
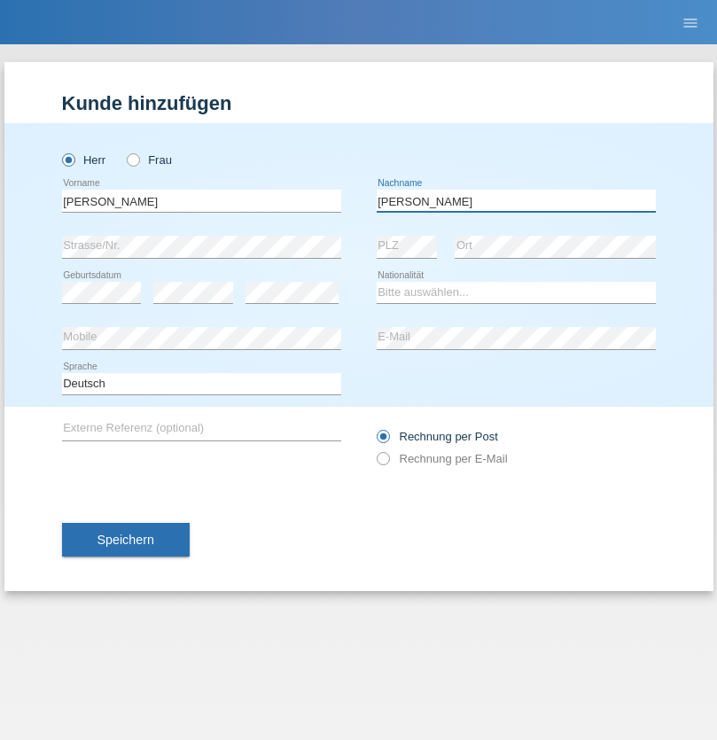
type input "[PERSON_NAME]"
select select "CH"
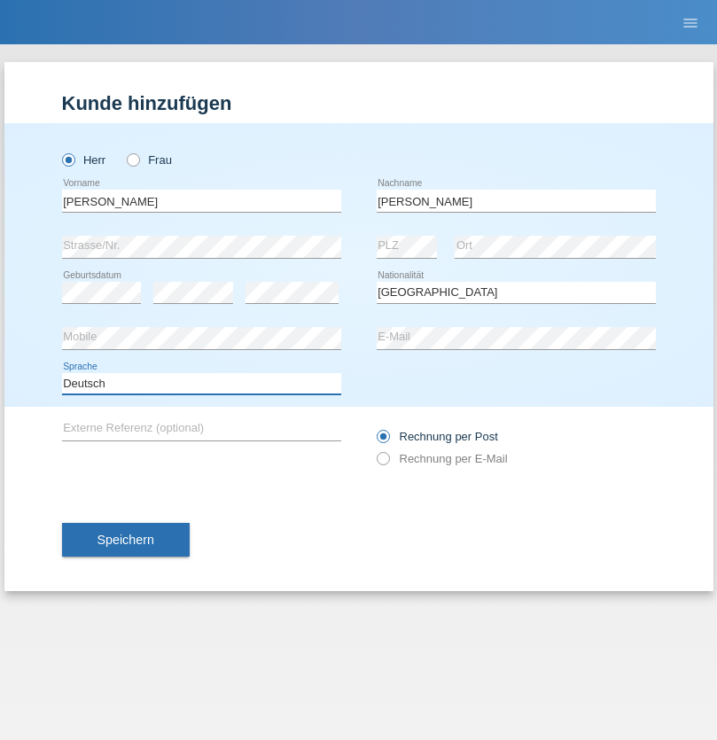
select select "en"
